Goal: Task Accomplishment & Management: Use online tool/utility

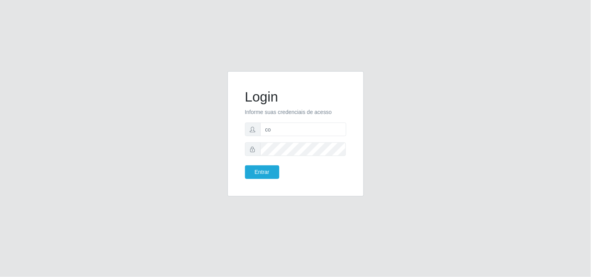
type input "c"
type input "biatriz@comprebem"
click at [245, 166] on button "Entrar" at bounding box center [262, 173] width 34 height 14
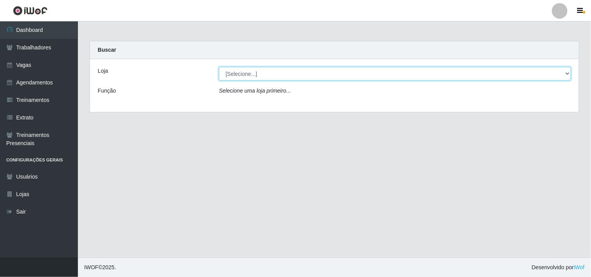
click at [315, 74] on select "[Selecione...] Supermercado Compre Bem - Itabaiana" at bounding box center [395, 74] width 352 height 14
select select "264"
click at [219, 67] on select "[Selecione...] Supermercado Compre Bem - Itabaiana" at bounding box center [395, 74] width 352 height 14
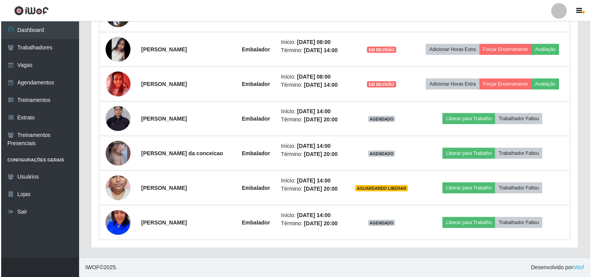
scroll to position [425, 0]
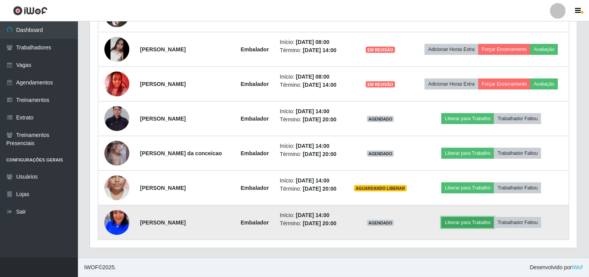
click at [470, 220] on button "Liberar para Trabalho" at bounding box center [467, 222] width 53 height 11
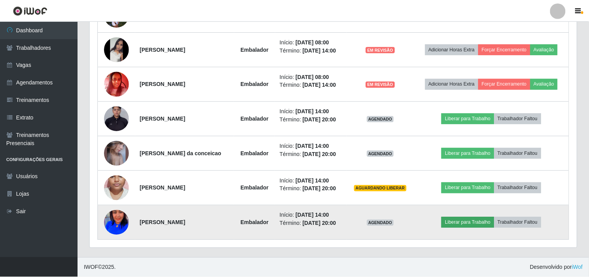
scroll to position [161, 482]
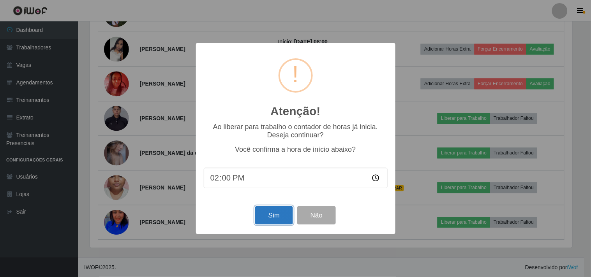
click at [269, 223] on button "Sim" at bounding box center [274, 215] width 38 height 18
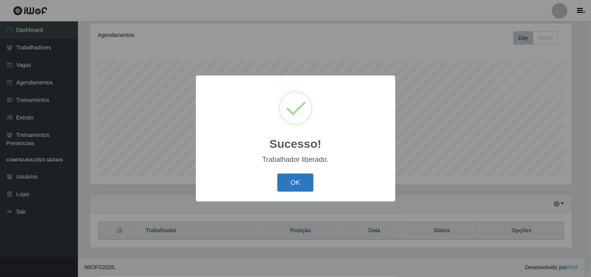
click at [285, 187] on button "OK" at bounding box center [295, 183] width 36 height 18
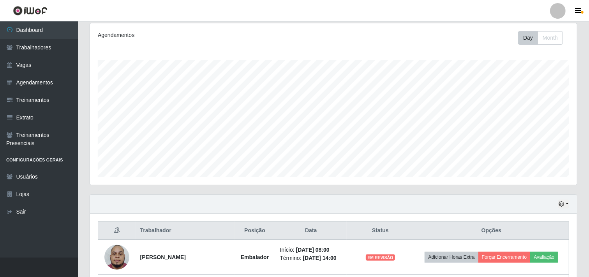
scroll to position [361, 0]
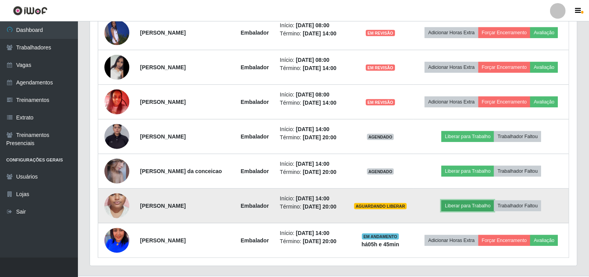
click at [470, 211] on button "Liberar para Trabalho" at bounding box center [467, 206] width 53 height 11
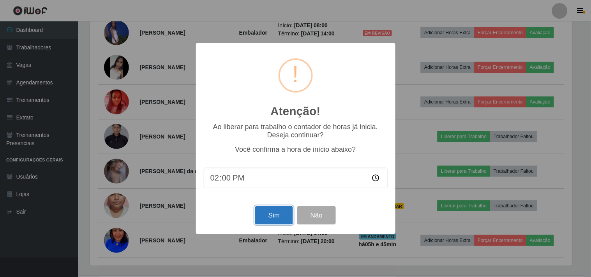
click at [272, 215] on button "Sim" at bounding box center [274, 215] width 38 height 18
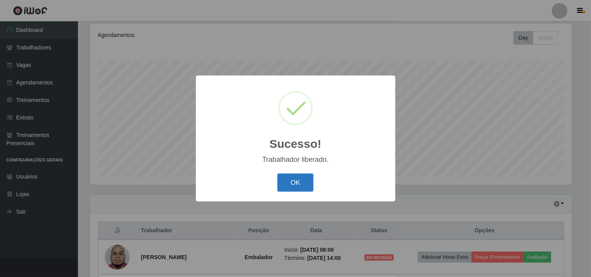
click at [298, 180] on button "OK" at bounding box center [295, 183] width 36 height 18
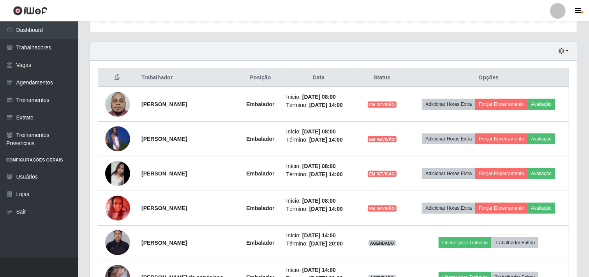
scroll to position [161, 487]
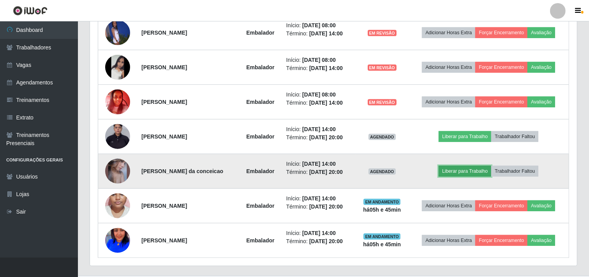
click at [469, 166] on button "Liberar para Trabalho" at bounding box center [465, 171] width 53 height 11
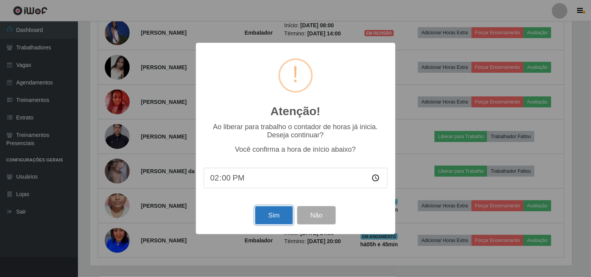
click at [278, 219] on button "Sim" at bounding box center [274, 215] width 38 height 18
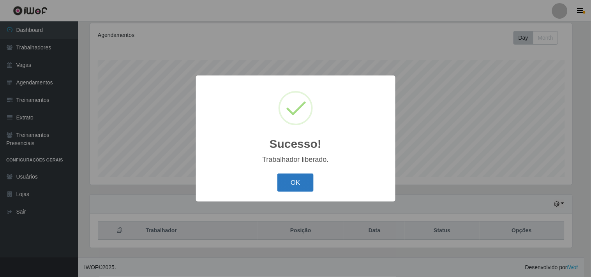
click at [295, 190] on button "OK" at bounding box center [295, 183] width 36 height 18
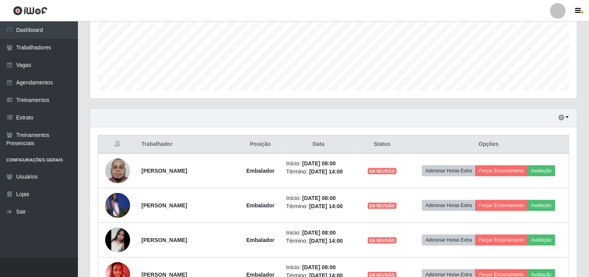
scroll to position [161, 487]
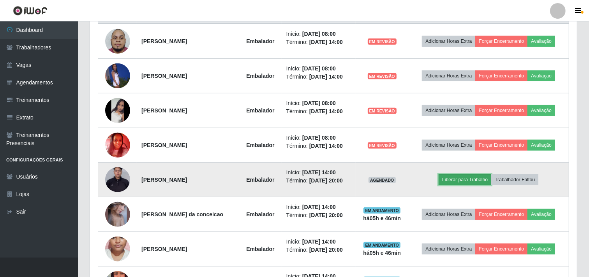
click at [465, 180] on button "Liberar para Trabalho" at bounding box center [465, 179] width 53 height 11
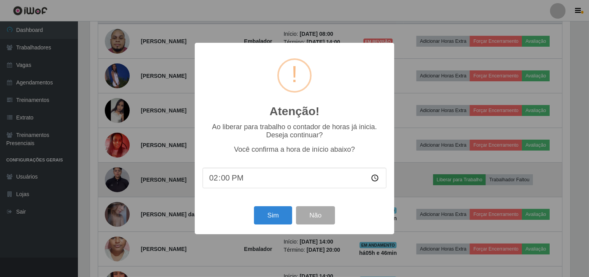
scroll to position [0, 0]
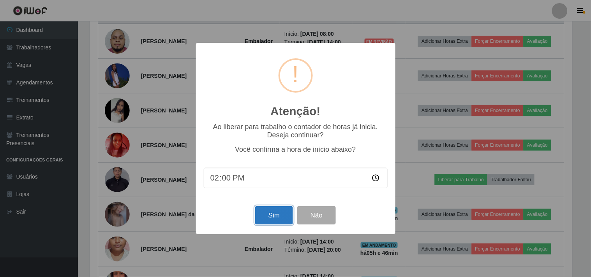
click at [273, 213] on button "Sim" at bounding box center [274, 215] width 38 height 18
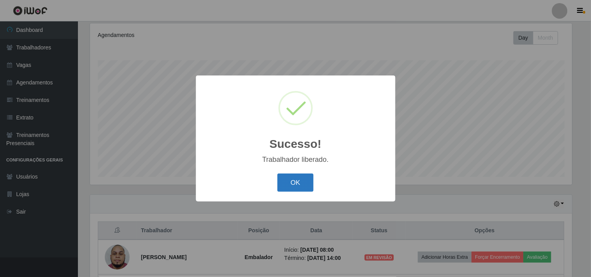
click at [305, 188] on button "OK" at bounding box center [295, 183] width 36 height 18
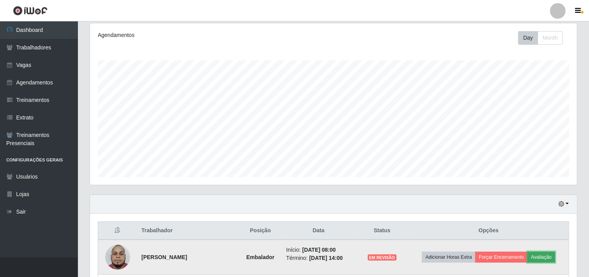
click at [549, 260] on button "Avaliação" at bounding box center [541, 257] width 28 height 11
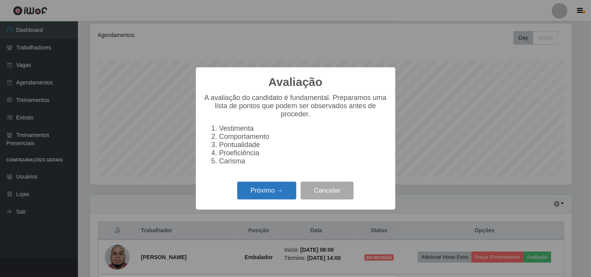
click at [270, 197] on button "Próximo →" at bounding box center [266, 191] width 59 height 18
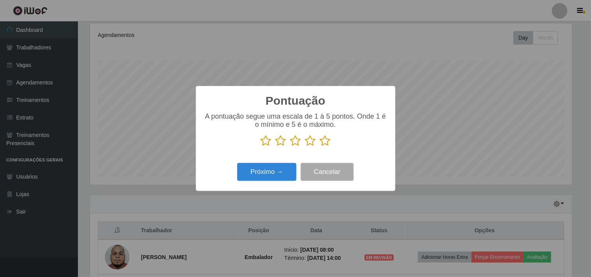
click at [310, 143] on icon at bounding box center [310, 141] width 11 height 12
click at [305, 147] on input "radio" at bounding box center [305, 147] width 0 height 0
click at [273, 171] on button "Próximo →" at bounding box center [266, 172] width 59 height 18
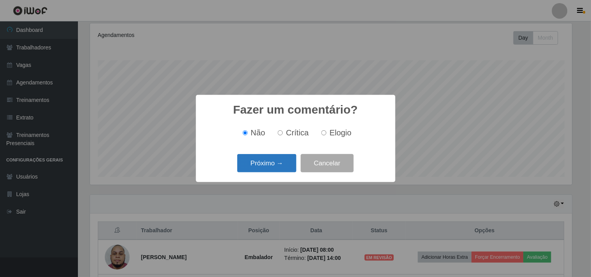
click at [266, 162] on button "Próximo →" at bounding box center [266, 163] width 59 height 18
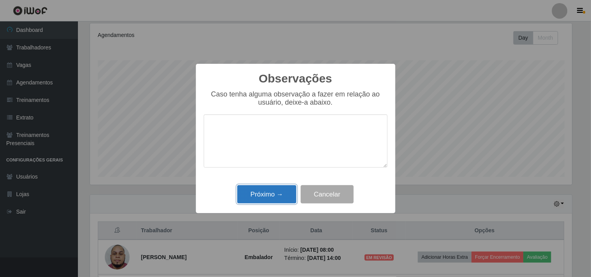
click at [274, 188] on button "Próximo →" at bounding box center [266, 194] width 59 height 18
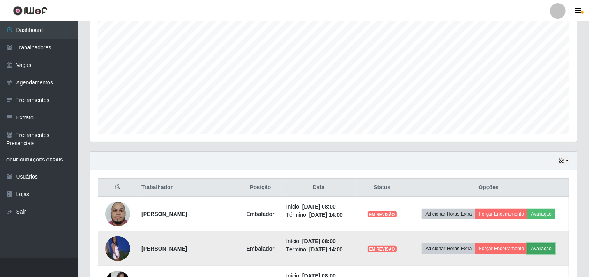
click at [555, 247] on button "Avaliação" at bounding box center [541, 248] width 28 height 11
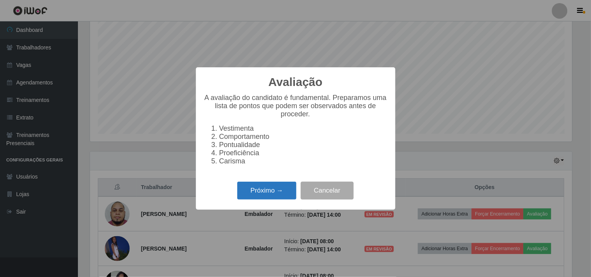
click at [290, 185] on button "Próximo →" at bounding box center [266, 191] width 59 height 18
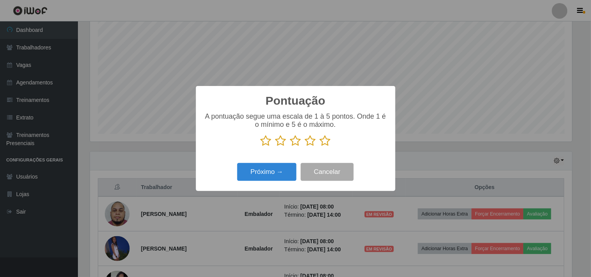
drag, startPoint x: 315, startPoint y: 142, endPoint x: 292, endPoint y: 156, distance: 27.1
click at [315, 142] on icon at bounding box center [310, 141] width 11 height 12
click at [305, 147] on input "radio" at bounding box center [305, 147] width 0 height 0
click at [268, 171] on button "Próximo →" at bounding box center [266, 172] width 59 height 18
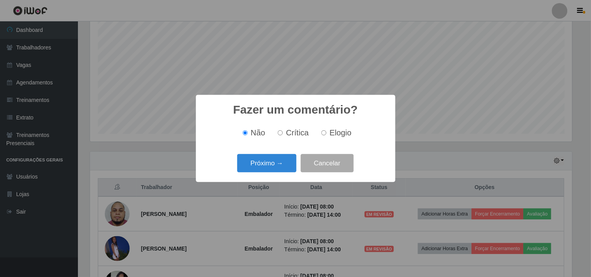
click at [268, 171] on button "Próximo →" at bounding box center [266, 163] width 59 height 18
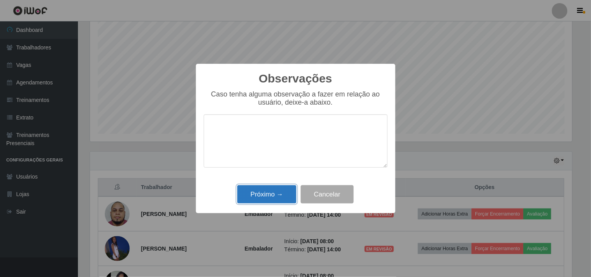
click at [264, 194] on button "Próximo →" at bounding box center [266, 194] width 59 height 18
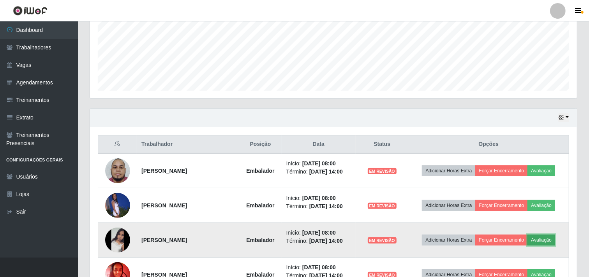
click at [555, 242] on button "Avaliação" at bounding box center [541, 240] width 28 height 11
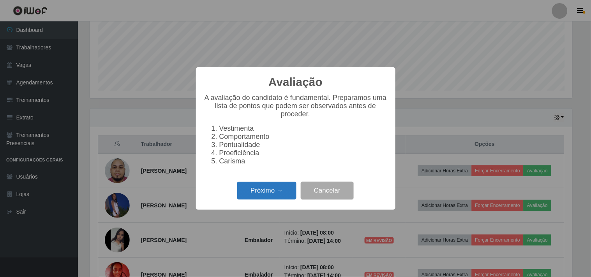
click at [271, 194] on button "Próximo →" at bounding box center [266, 191] width 59 height 18
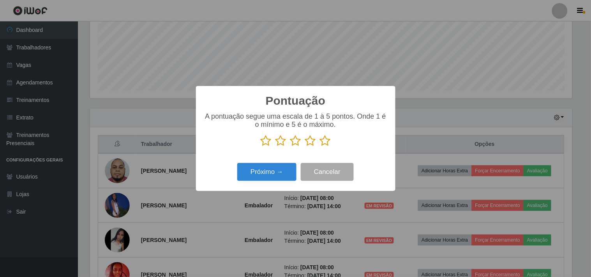
click at [328, 141] on icon at bounding box center [325, 141] width 11 height 12
click at [320, 147] on input "radio" at bounding box center [320, 147] width 0 height 0
click at [283, 166] on button "Próximo →" at bounding box center [266, 172] width 59 height 18
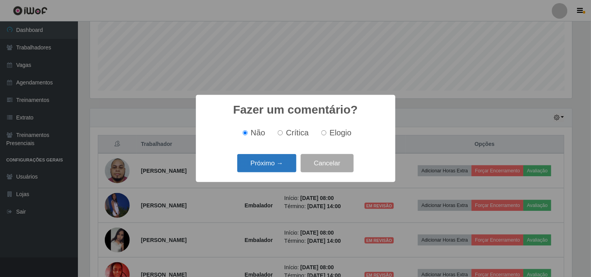
drag, startPoint x: 283, startPoint y: 166, endPoint x: 277, endPoint y: 168, distance: 5.8
click at [277, 168] on button "Próximo →" at bounding box center [266, 163] width 59 height 18
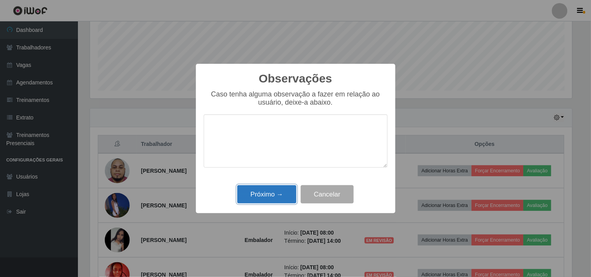
click at [284, 199] on button "Próximo →" at bounding box center [266, 194] width 59 height 18
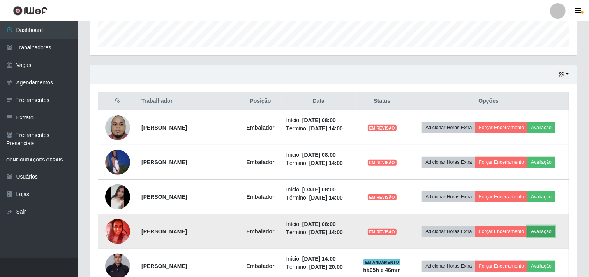
click at [555, 230] on button "Avaliação" at bounding box center [541, 231] width 28 height 11
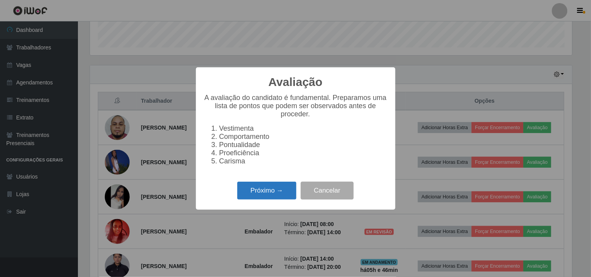
click at [278, 190] on button "Próximo →" at bounding box center [266, 191] width 59 height 18
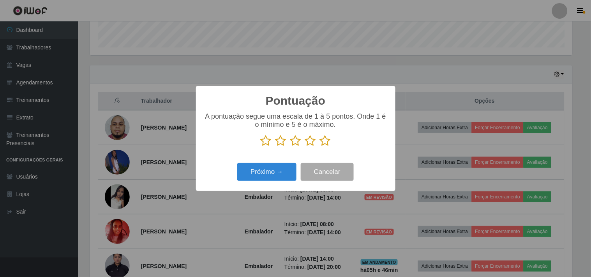
click at [312, 144] on icon at bounding box center [310, 141] width 11 height 12
click at [305, 147] on input "radio" at bounding box center [305, 147] width 0 height 0
click at [271, 176] on button "Próximo →" at bounding box center [266, 172] width 59 height 18
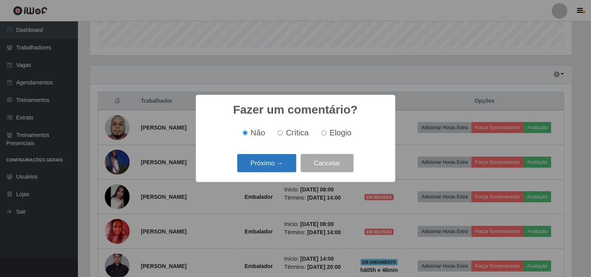
click at [279, 165] on button "Próximo →" at bounding box center [266, 163] width 59 height 18
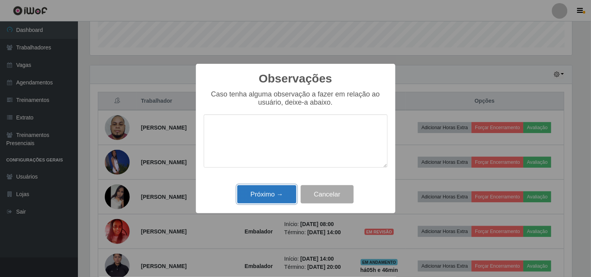
click at [270, 194] on button "Próximo →" at bounding box center [266, 194] width 59 height 18
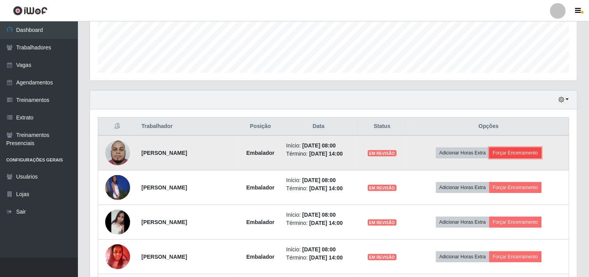
click at [521, 156] on button "Forçar Encerramento" at bounding box center [515, 153] width 52 height 11
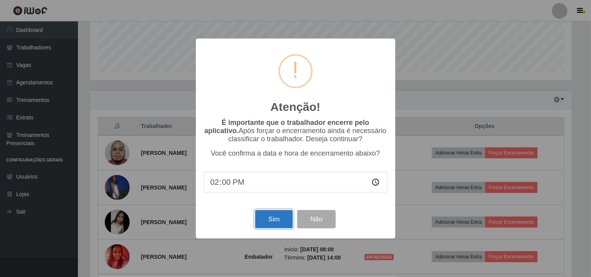
click at [277, 223] on button "Sim" at bounding box center [274, 219] width 38 height 18
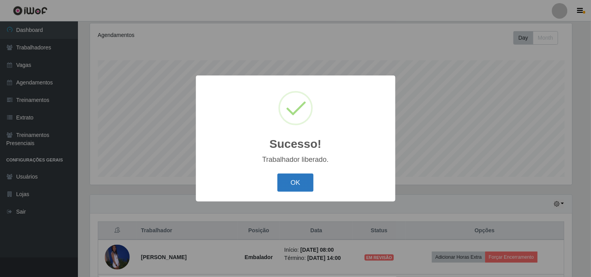
click at [294, 186] on button "OK" at bounding box center [295, 183] width 36 height 18
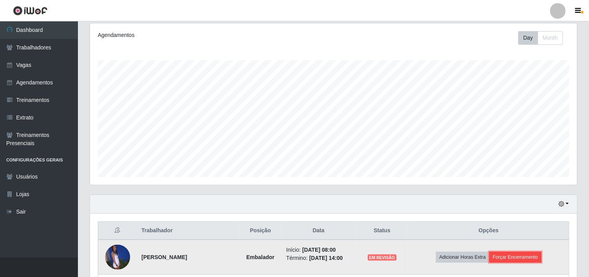
click at [541, 259] on button "Forçar Encerramento" at bounding box center [515, 257] width 52 height 11
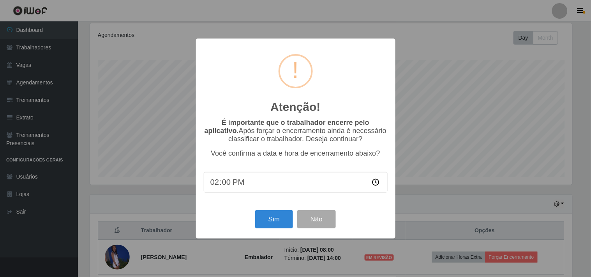
click at [269, 232] on div "Atenção! × É importante que o trabalhador encerre pelo aplicativo. Após forçar …" at bounding box center [295, 139] width 199 height 200
click at [268, 228] on button "Sim" at bounding box center [274, 219] width 38 height 18
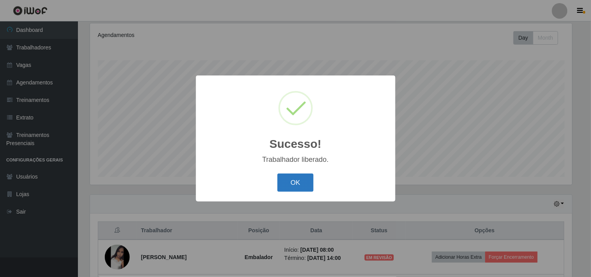
click at [305, 188] on button "OK" at bounding box center [295, 183] width 36 height 18
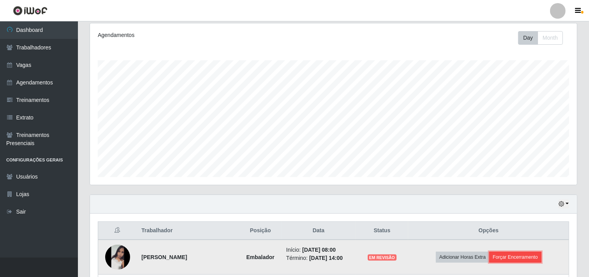
click at [541, 261] on button "Forçar Encerramento" at bounding box center [515, 257] width 52 height 11
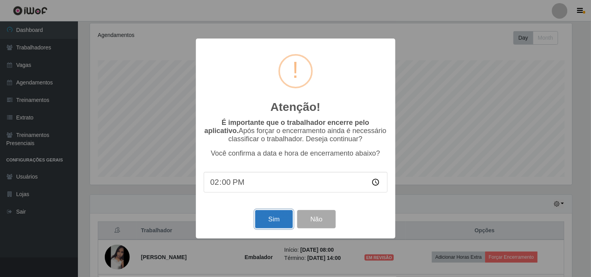
click at [283, 219] on button "Sim" at bounding box center [274, 219] width 38 height 18
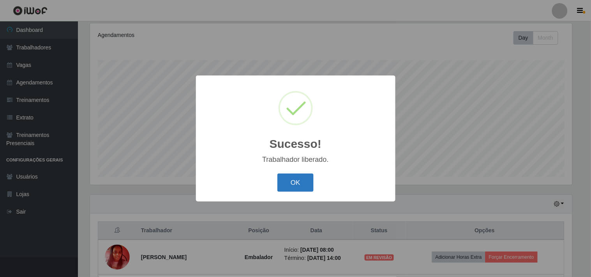
click at [298, 187] on button "OK" at bounding box center [295, 183] width 36 height 18
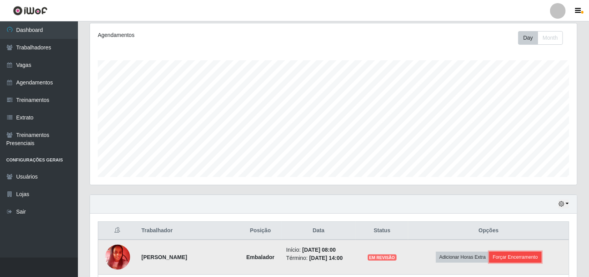
click at [516, 259] on button "Forçar Encerramento" at bounding box center [515, 257] width 52 height 11
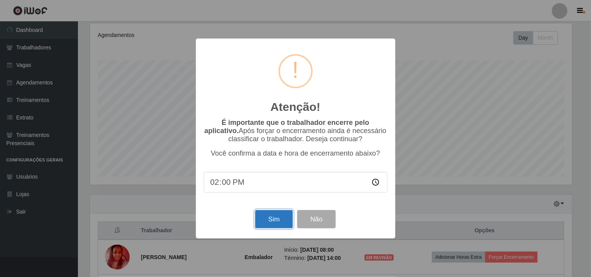
click at [281, 216] on button "Sim" at bounding box center [274, 219] width 38 height 18
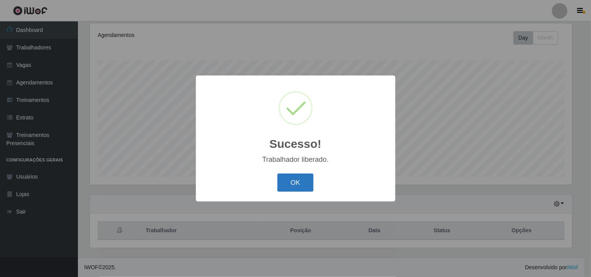
click at [295, 187] on button "OK" at bounding box center [295, 183] width 36 height 18
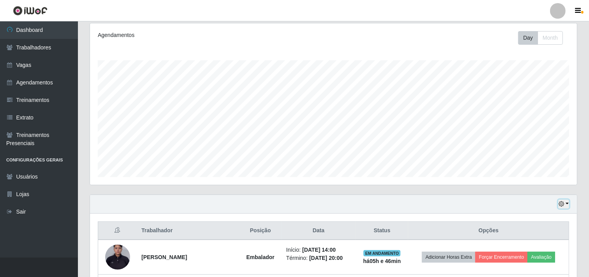
click at [561, 208] on button "button" at bounding box center [563, 204] width 11 height 9
click at [529, 193] on button "Não encerrados" at bounding box center [538, 191] width 62 height 16
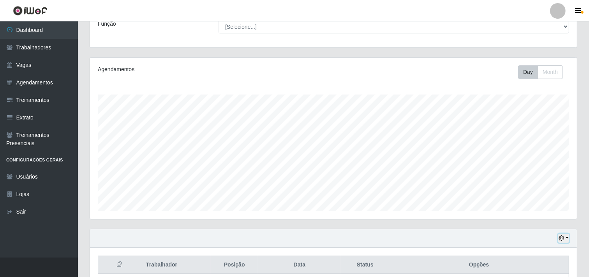
drag, startPoint x: 569, startPoint y: 235, endPoint x: 566, endPoint y: 240, distance: 5.4
click at [569, 235] on button "button" at bounding box center [563, 238] width 11 height 9
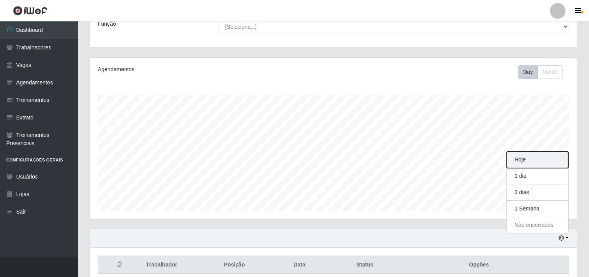
click at [537, 155] on button "Hoje" at bounding box center [538, 160] width 62 height 16
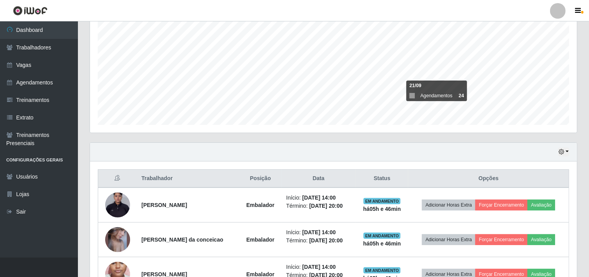
click at [430, 157] on div "Hoje 1 dia 3 dias 1 Semana Não encerrados" at bounding box center [333, 152] width 487 height 19
click at [373, 134] on div "Agendamentos Day Month 23/08 Agendamentos 48" at bounding box center [333, 57] width 499 height 172
